Goal: Task Accomplishment & Management: Complete application form

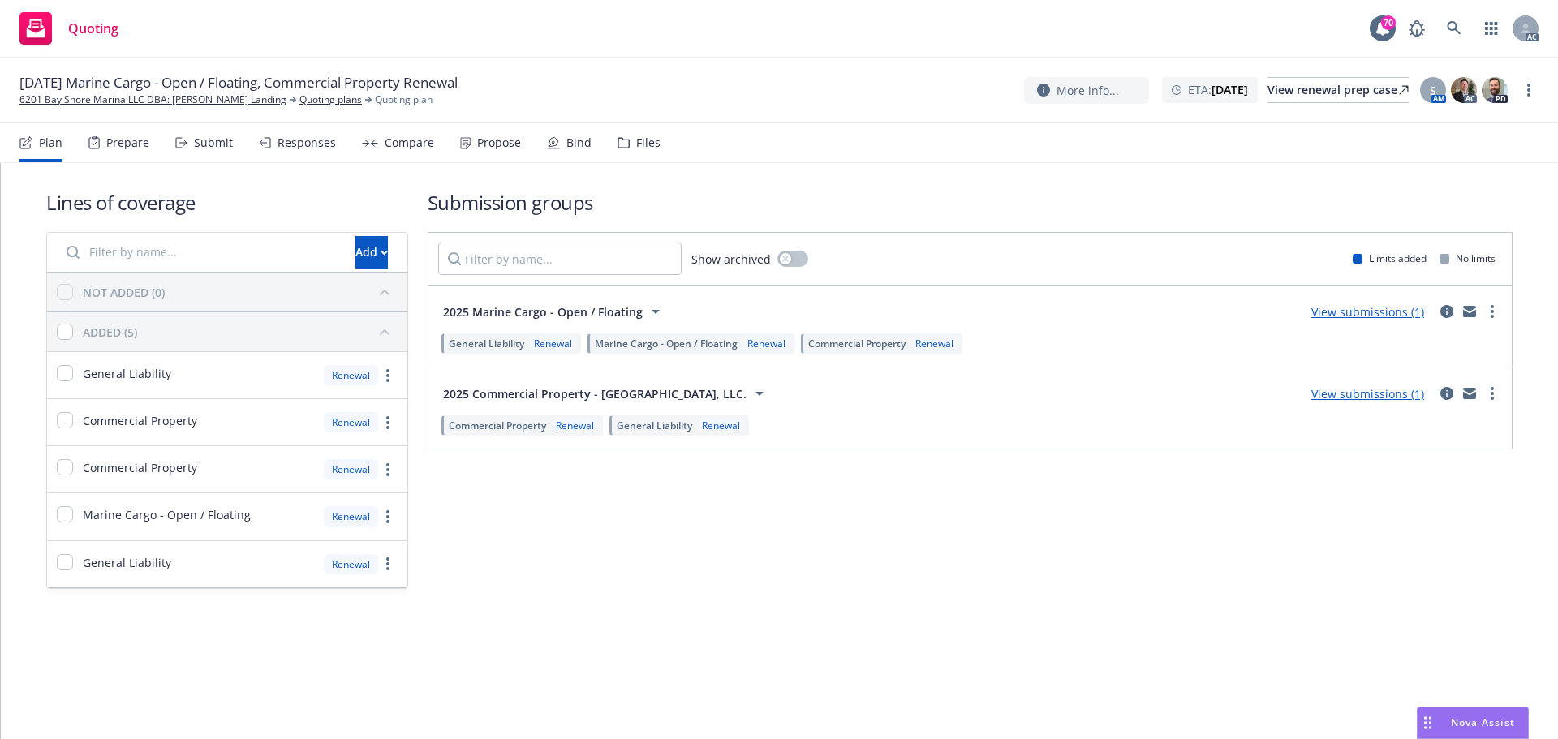
click at [210, 148] on div "Submit" at bounding box center [213, 142] width 39 height 13
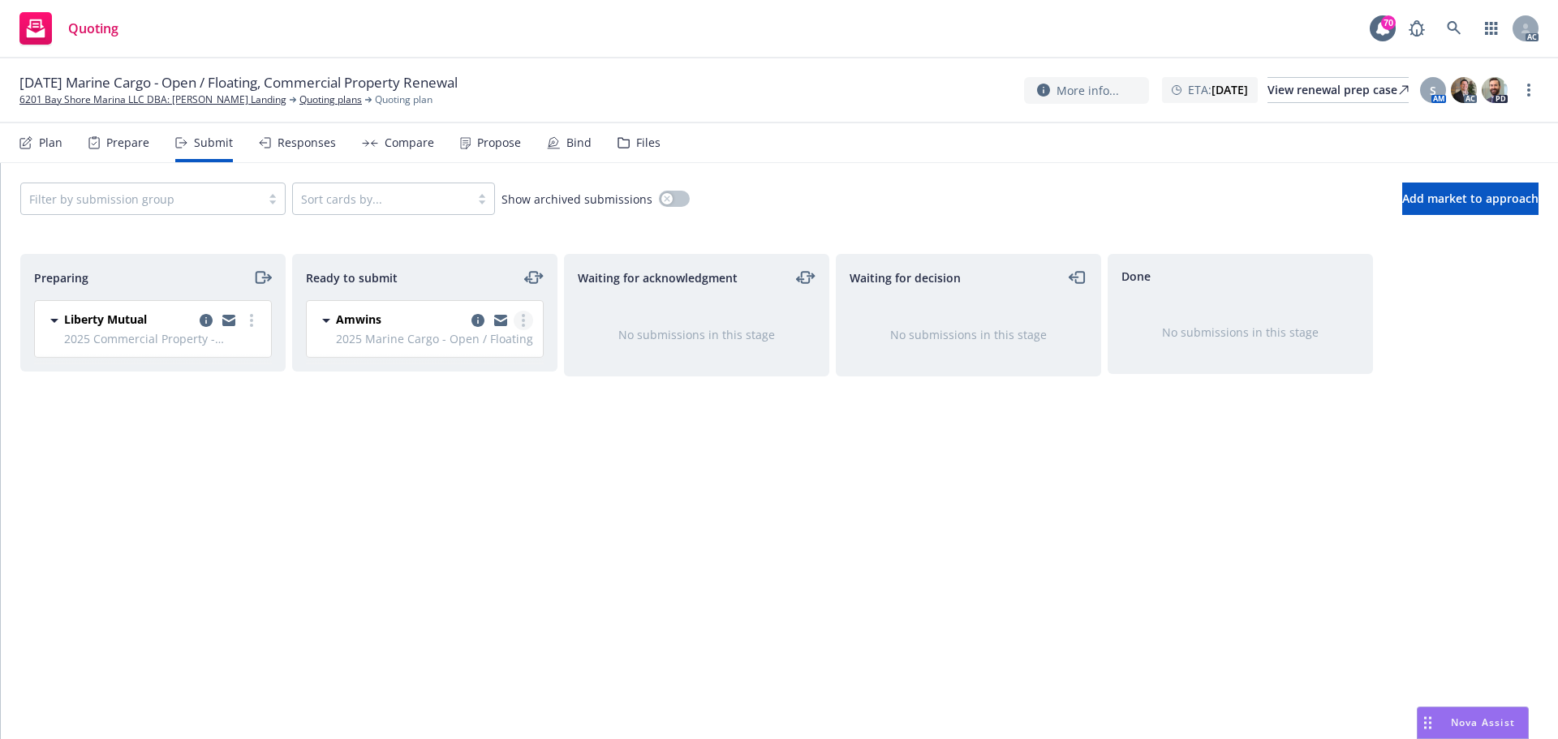
click at [522, 321] on icon "more" at bounding box center [523, 320] width 3 height 13
click at [475, 393] on span "Log acknowledgement" at bounding box center [450, 385] width 160 height 15
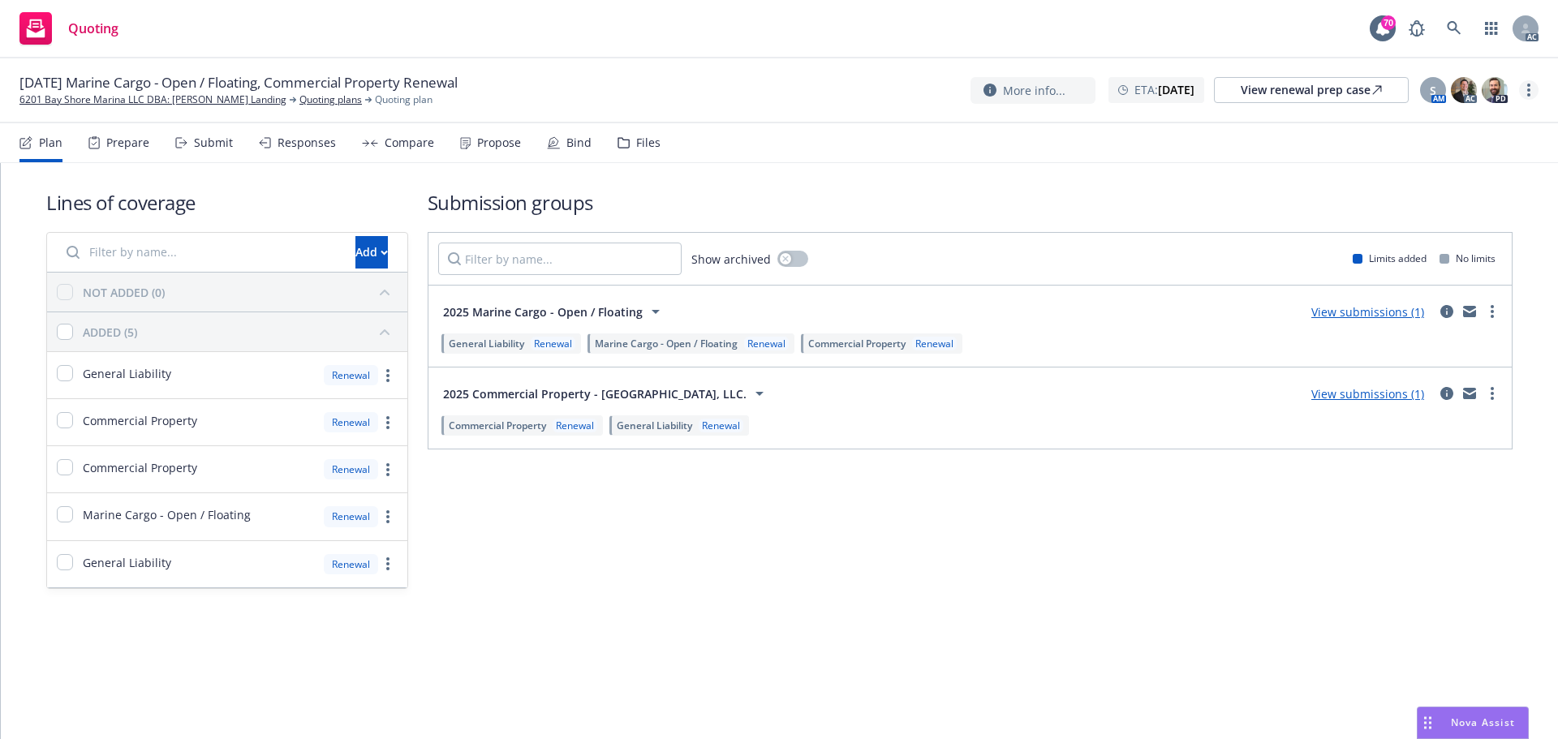
click at [1531, 91] on link "more" at bounding box center [1528, 89] width 19 height 19
drag, startPoint x: 1437, startPoint y: 122, endPoint x: 1212, endPoint y: 102, distance: 225.6
click at [1436, 122] on link "Copy logging email" at bounding box center [1447, 123] width 181 height 32
